Goal: Check status: Check status

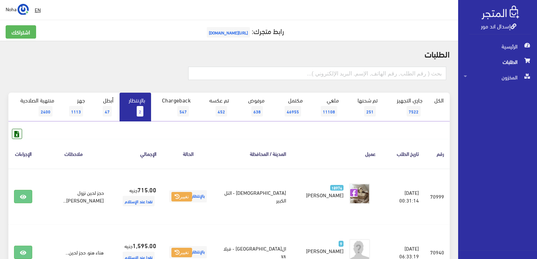
click at [94, 59] on div "الطلبات الكل 2" at bounding box center [229, 177] width 458 height 273
click at [137, 108] on link "بالإنتظار 2" at bounding box center [136, 107] width 32 height 29
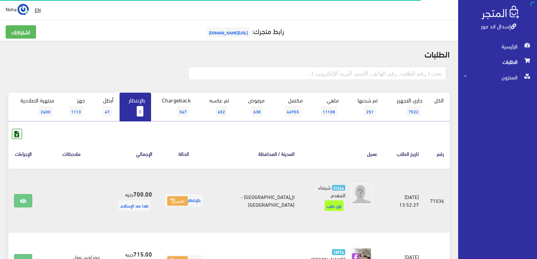
scroll to position [35, 0]
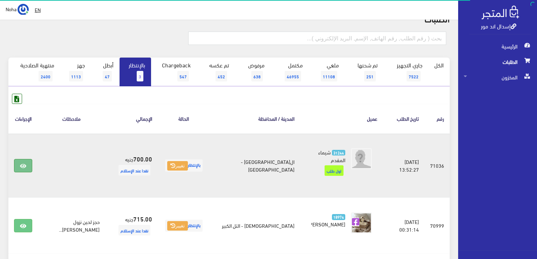
click at [25, 163] on icon at bounding box center [23, 166] width 6 height 6
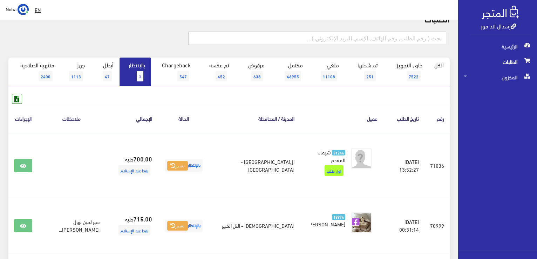
click at [387, 37] on input "text" at bounding box center [317, 38] width 258 height 13
type input "70878"
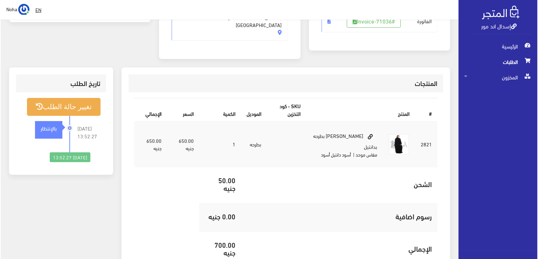
scroll to position [140, 0]
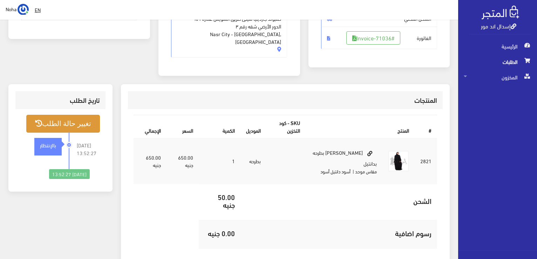
click at [76, 117] on button "تغيير حالة الطلب" at bounding box center [63, 124] width 74 height 18
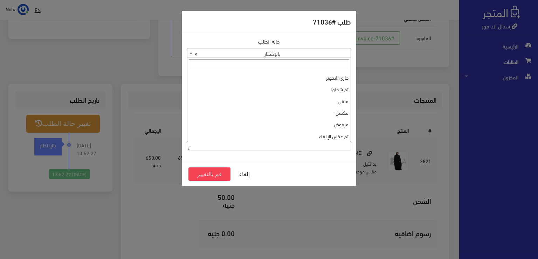
click at [190, 52] on b at bounding box center [191, 53] width 3 height 2
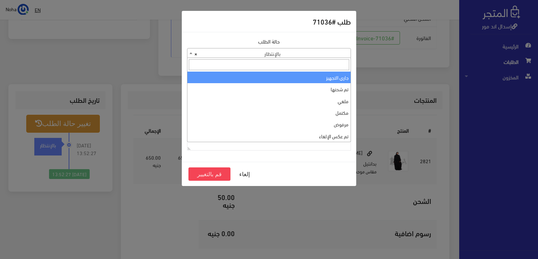
select select "1"
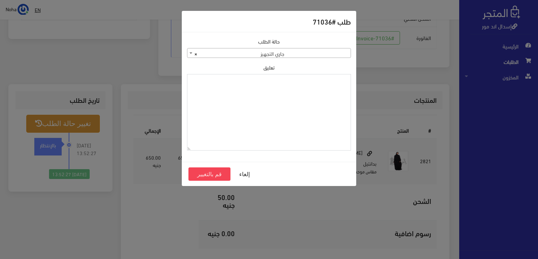
paste textarea "1131879"
type textarea "1131879"
click at [206, 173] on button "قم بالتغيير" at bounding box center [210, 173] width 42 height 13
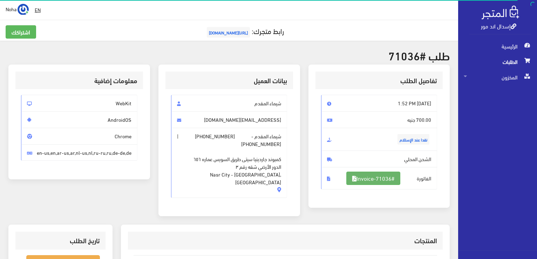
click at [375, 178] on link "#Invoice-71036" at bounding box center [373, 177] width 54 height 13
